Goal: Information Seeking & Learning: Find specific fact

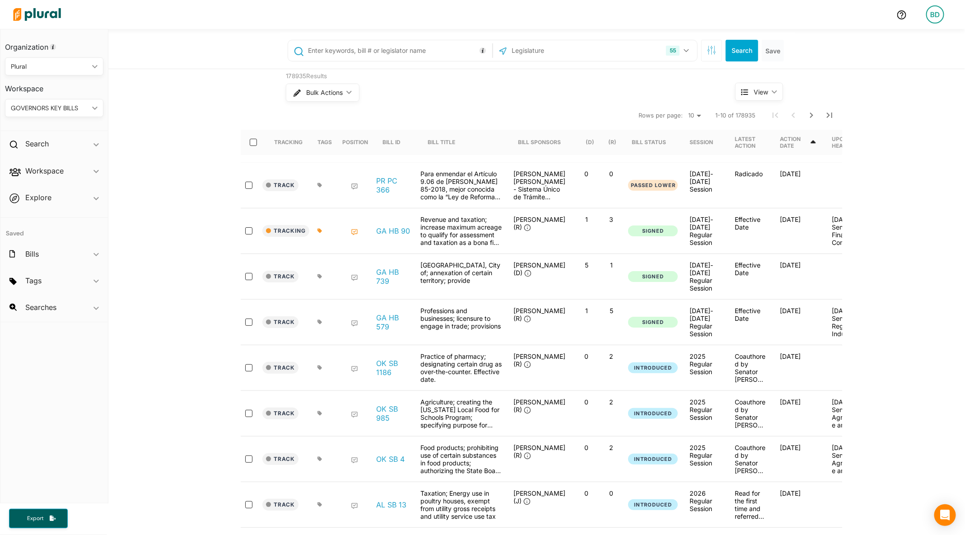
click at [52, 103] on div "GOVERNORS KEY BILLS" at bounding box center [50, 107] width 78 height 9
click at [26, 142] on link "EDUCATION" at bounding box center [47, 150] width 83 height 21
click at [38, 108] on div "EDUCATION" at bounding box center [50, 107] width 78 height 9
click at [26, 194] on div "PLURAL" at bounding box center [47, 192] width 70 height 8
click at [418, 55] on input "text" at bounding box center [398, 50] width 183 height 17
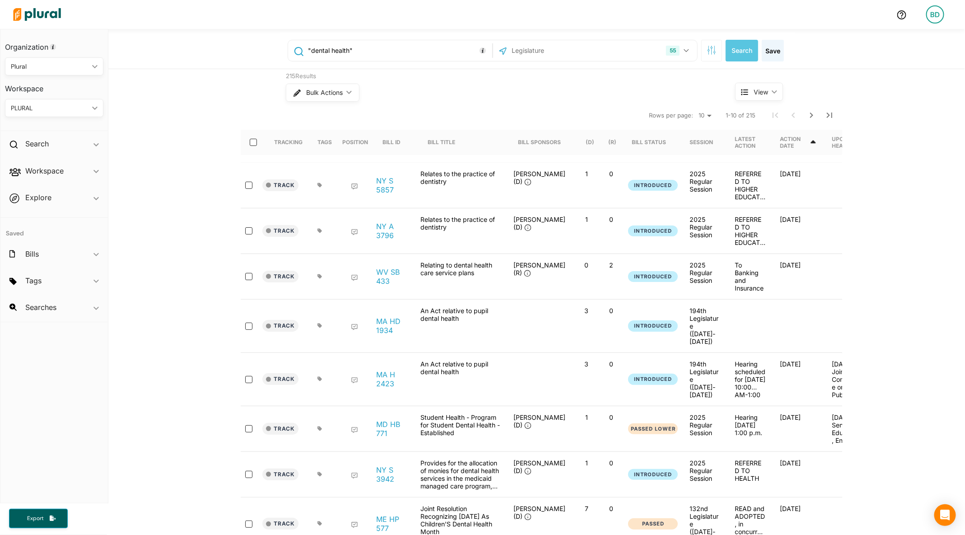
click at [362, 48] on input ""dental health"" at bounding box center [398, 50] width 183 height 17
click at [362, 49] on input ""dental health"" at bounding box center [398, 50] width 183 height 17
click at [362, 51] on input ""dental health"" at bounding box center [398, 50] width 183 height 17
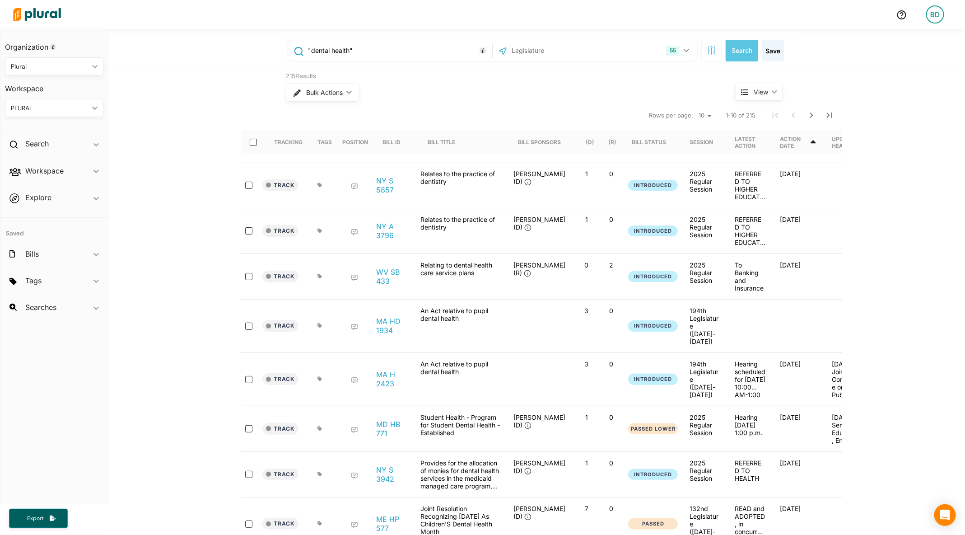
click at [362, 51] on input ""dental health"" at bounding box center [398, 50] width 183 height 17
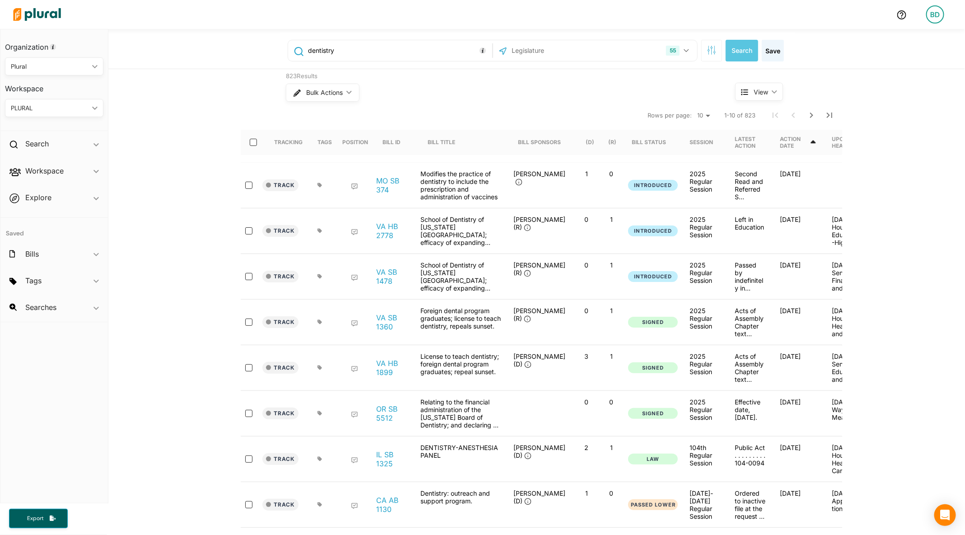
click at [793, 146] on div "Action Date" at bounding box center [794, 143] width 29 height 14
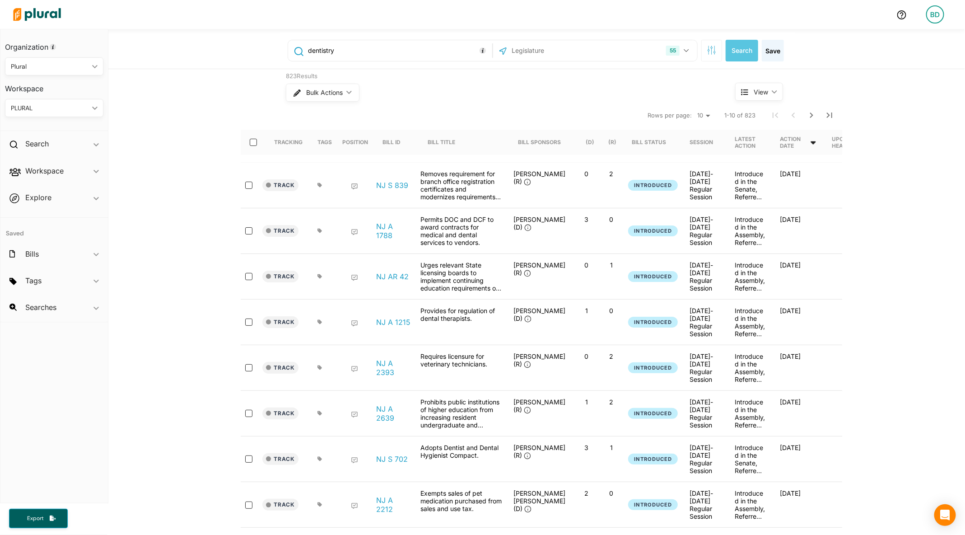
click at [796, 146] on div "Action Date" at bounding box center [794, 143] width 29 height 14
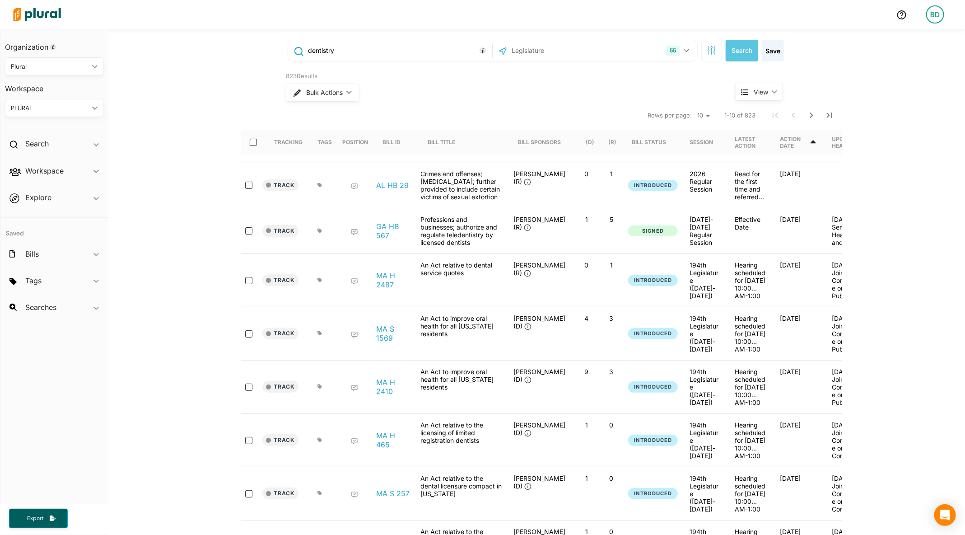
click at [309, 50] on input "dentistry" at bounding box center [398, 50] width 183 height 17
click at [370, 50] on input ""dentistry"" at bounding box center [398, 50] width 183 height 17
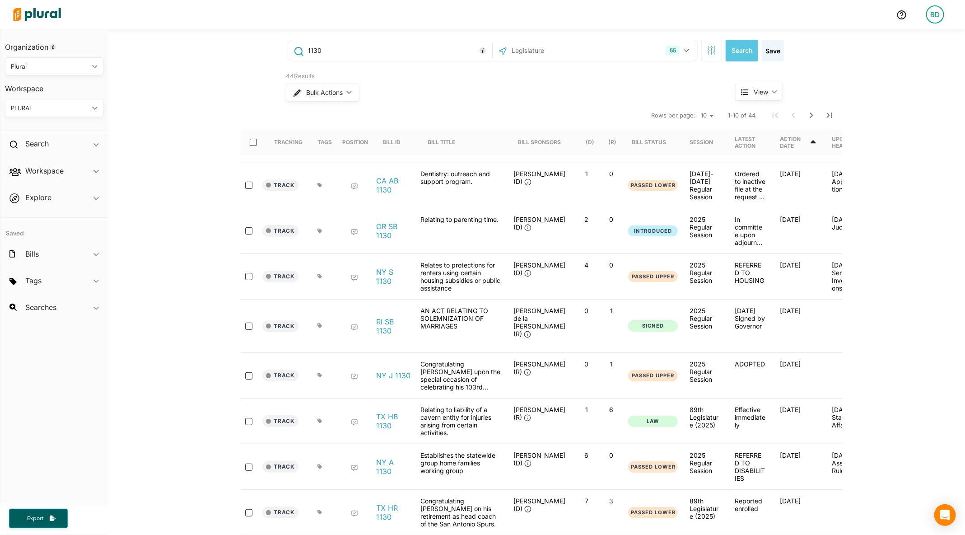
click at [428, 173] on div "Dentistry: outreach and support program." at bounding box center [461, 185] width 90 height 31
copy div "Dentistry"
click at [340, 51] on input "1130" at bounding box center [398, 50] width 183 height 17
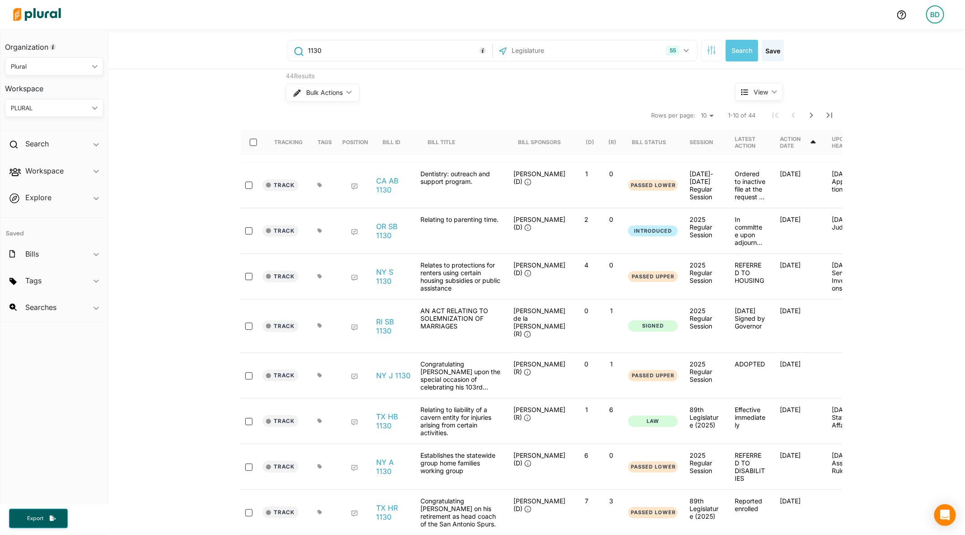
click at [340, 51] on input "1130" at bounding box center [398, 50] width 183 height 17
paste input "Dentistry"
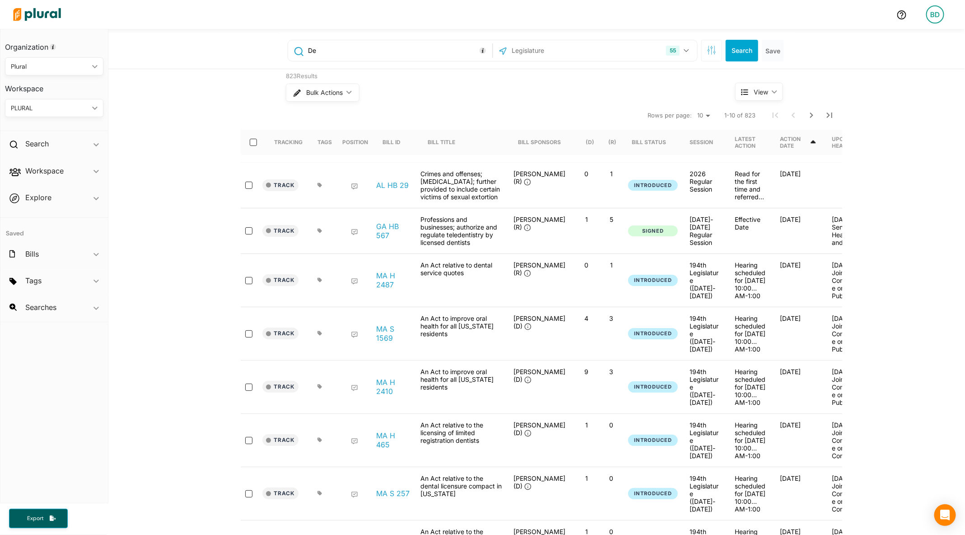
type input "D"
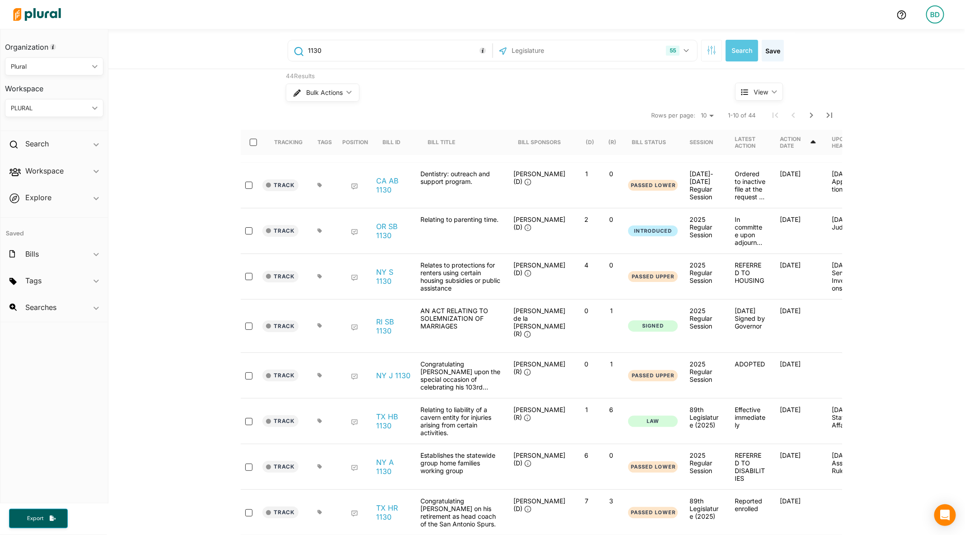
click at [314, 51] on input "1130" at bounding box center [398, 50] width 183 height 17
type input ""dental care""
